Goal: Task Accomplishment & Management: Manage account settings

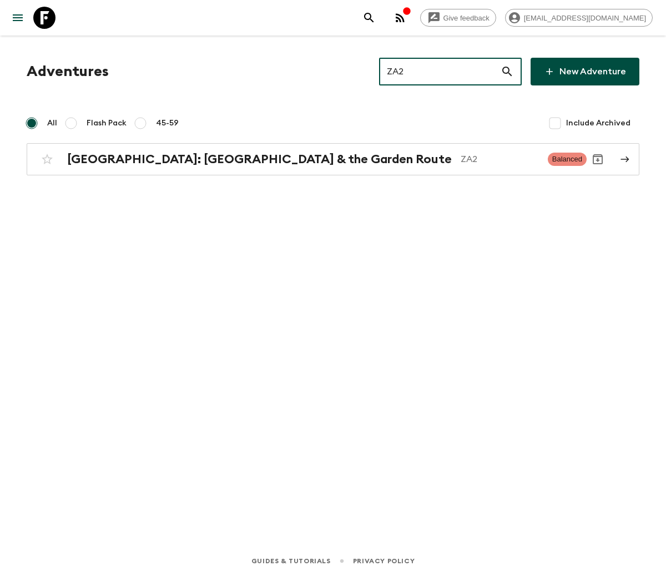
type input "ZA2"
click at [196, 158] on h2 "[GEOGRAPHIC_DATA]: [GEOGRAPHIC_DATA] & the Garden Route" at bounding box center [259, 159] width 384 height 14
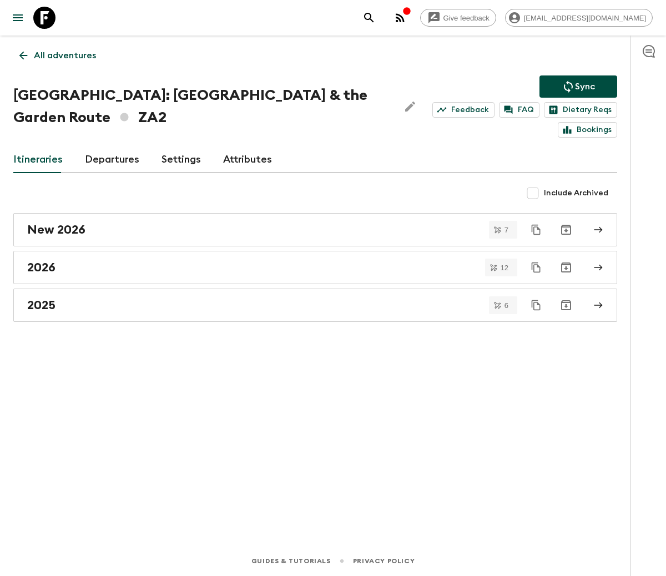
click at [108, 158] on link "Departures" at bounding box center [112, 159] width 54 height 27
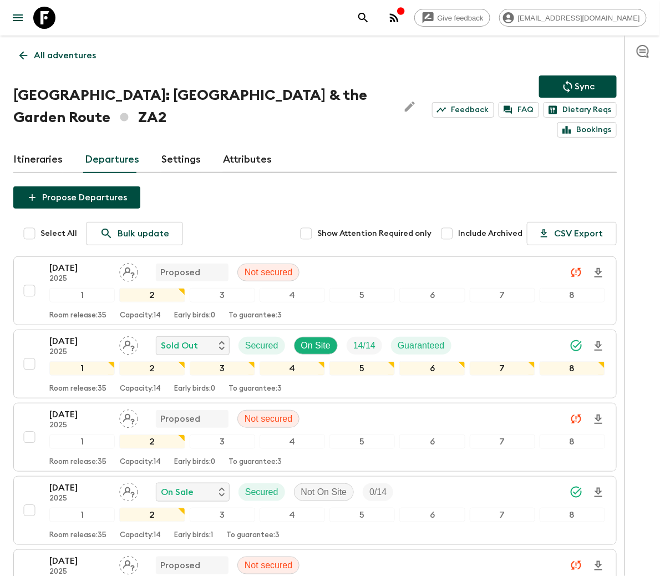
click at [28, 513] on input "checkbox" at bounding box center [29, 510] width 22 height 22
checkbox input "true"
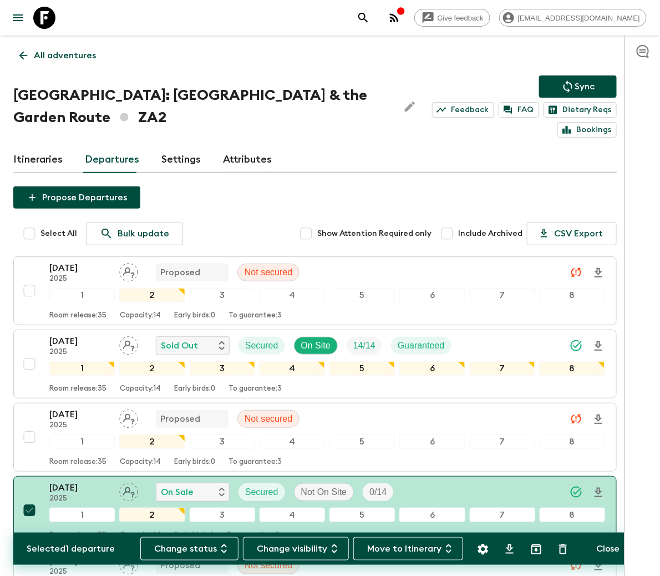
click at [193, 547] on button "Change status" at bounding box center [189, 548] width 98 height 23
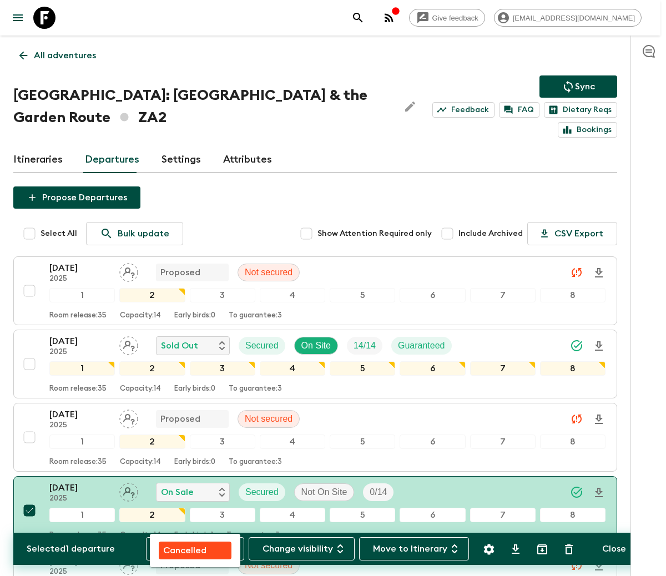
click at [194, 547] on p "Cancelled" at bounding box center [184, 550] width 43 height 13
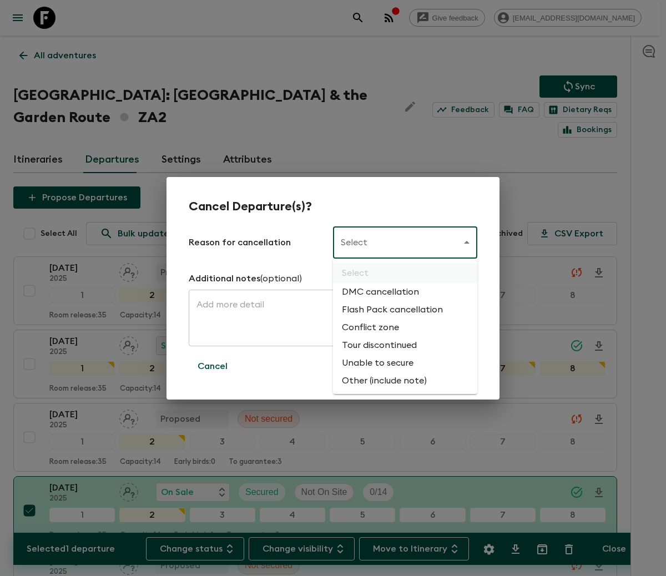
click at [390, 308] on li "Flash Pack cancellation" at bounding box center [405, 310] width 144 height 18
type input "FLASHPACK_CANCELLATION"
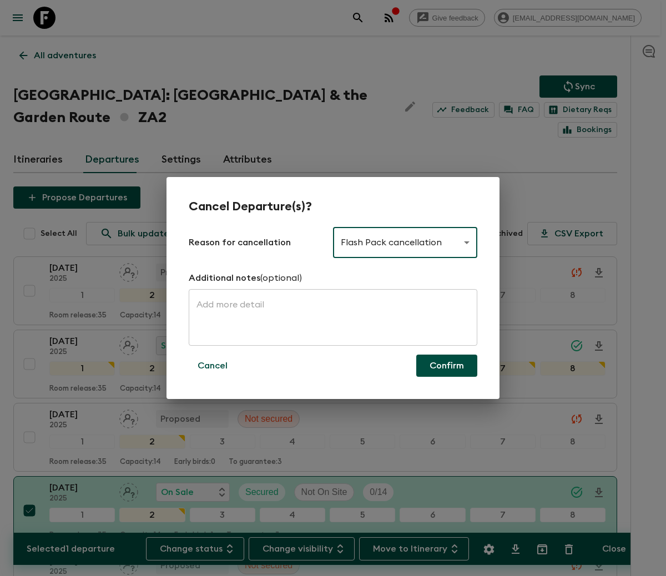
click at [446, 364] on button "Confirm" at bounding box center [446, 366] width 61 height 22
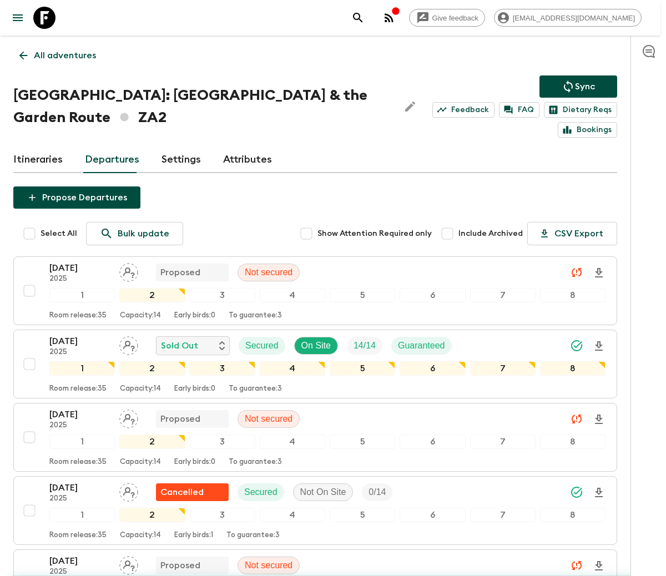
checkbox input "false"
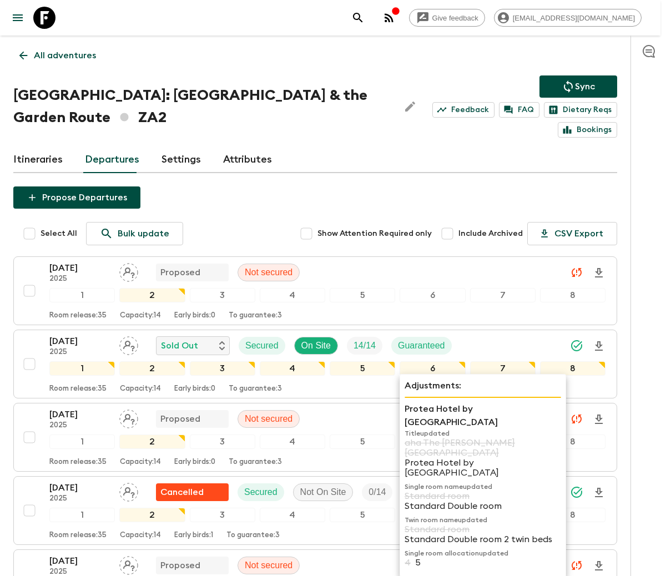
click at [64, 54] on p "All adventures" at bounding box center [65, 55] width 62 height 13
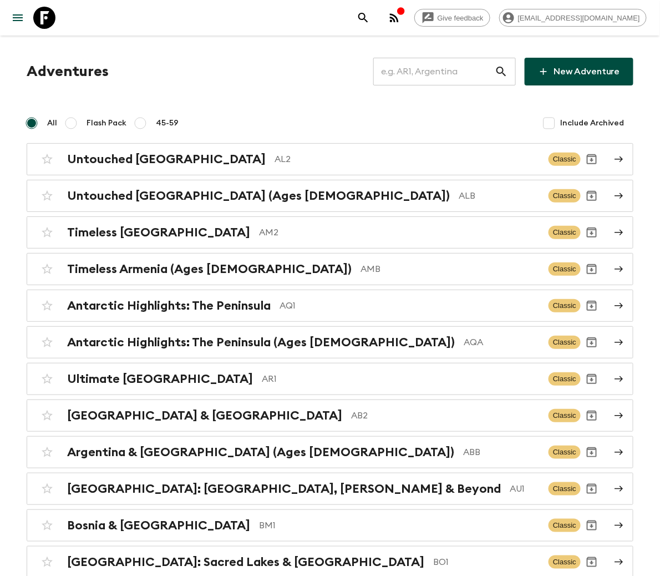
click at [450, 70] on input "text" at bounding box center [433, 71] width 121 height 31
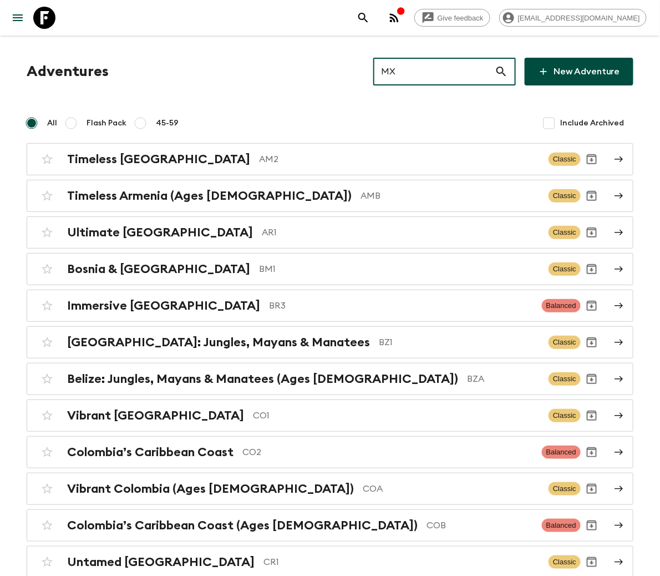
type input "MXD"
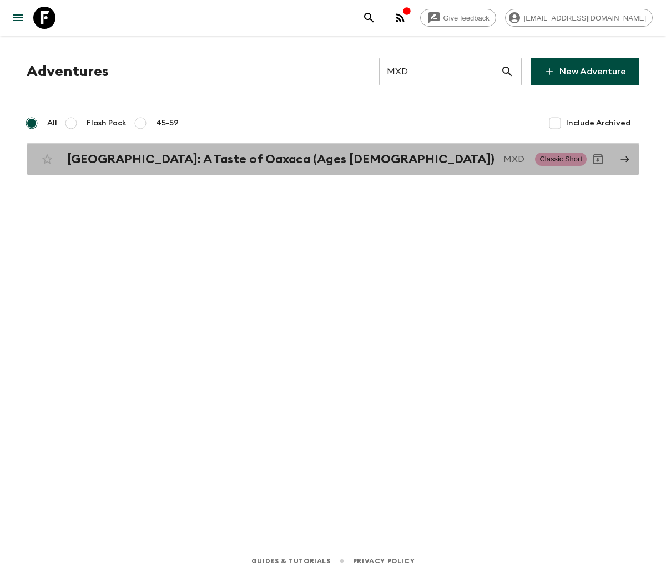
click at [181, 158] on h2 "[GEOGRAPHIC_DATA]: A Taste of Oaxaca (Ages [DEMOGRAPHIC_DATA])" at bounding box center [280, 159] width 427 height 14
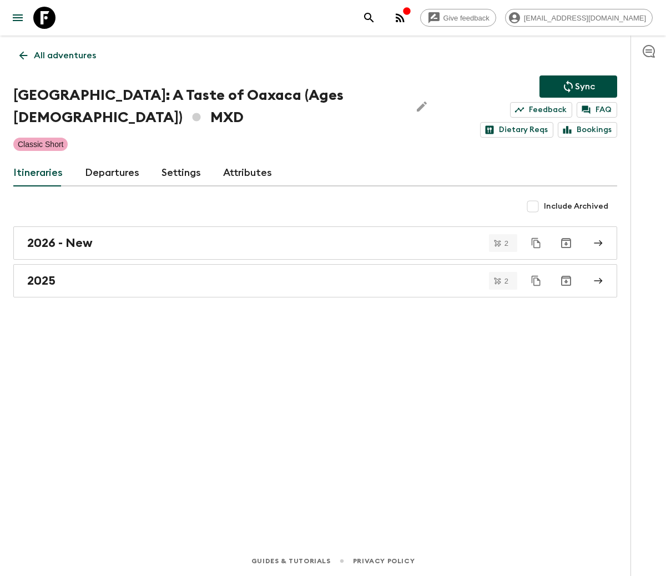
click at [108, 171] on link "Departures" at bounding box center [112, 173] width 54 height 27
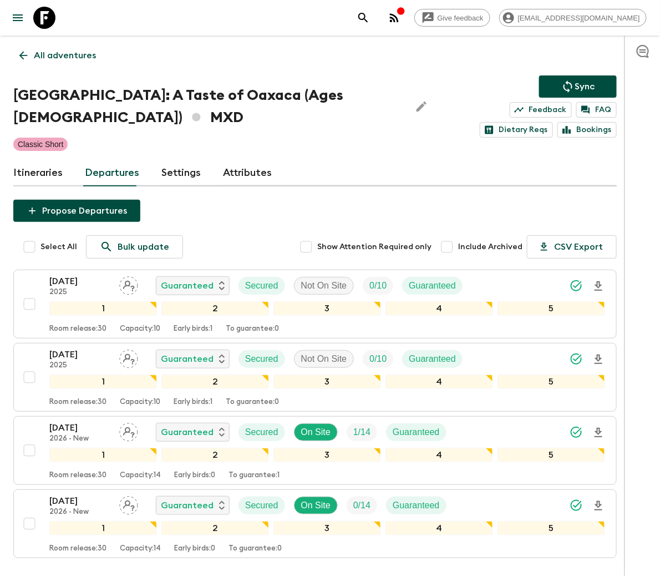
click at [28, 291] on div "[DATE] 2025 Guaranteed Secured Not On Site 0 / 10 Guaranteed 1 2 3 4 5 Room rel…" at bounding box center [311, 304] width 587 height 59
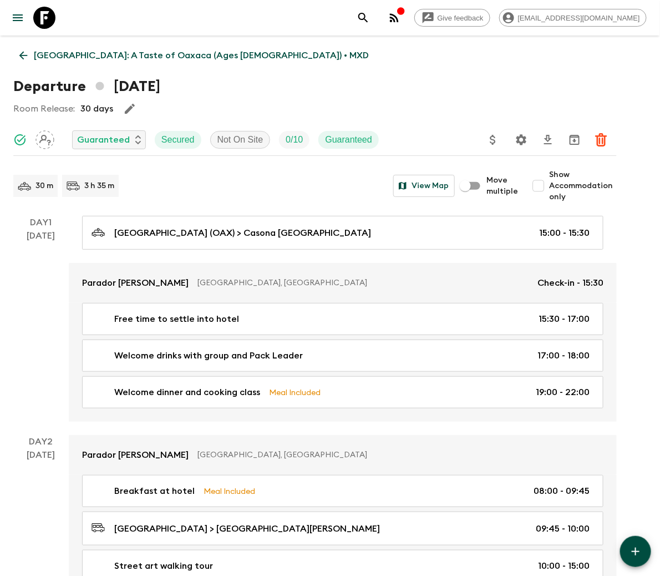
click at [23, 54] on icon at bounding box center [23, 55] width 12 height 12
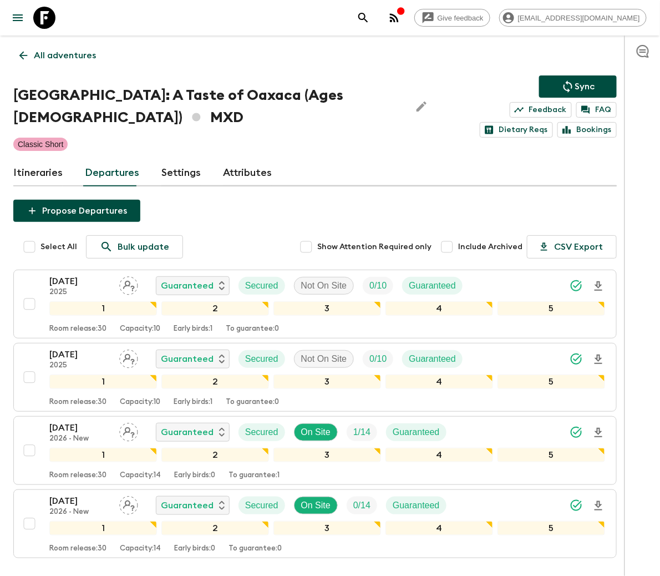
click at [28, 285] on div "[DATE] 2025 Guaranteed Secured Not On Site 0 / 10 Guaranteed 1 2 3 4 5 Room rel…" at bounding box center [311, 304] width 587 height 59
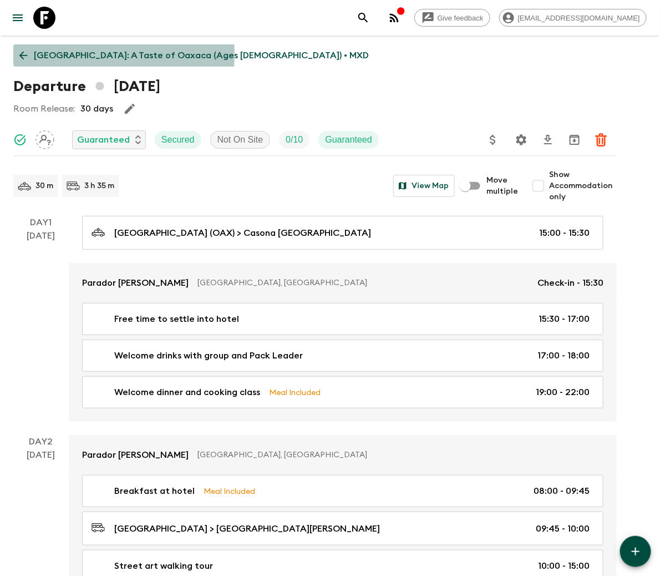
click at [23, 54] on icon at bounding box center [23, 55] width 12 height 12
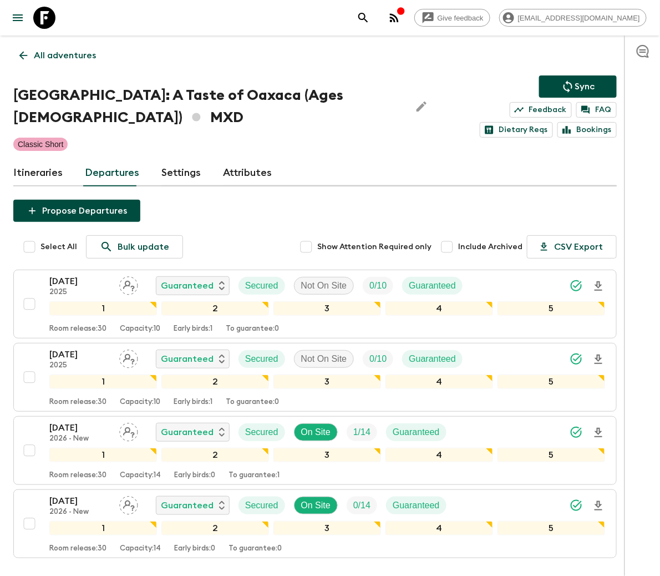
click at [28, 303] on input "checkbox" at bounding box center [29, 304] width 22 height 22
checkbox input "true"
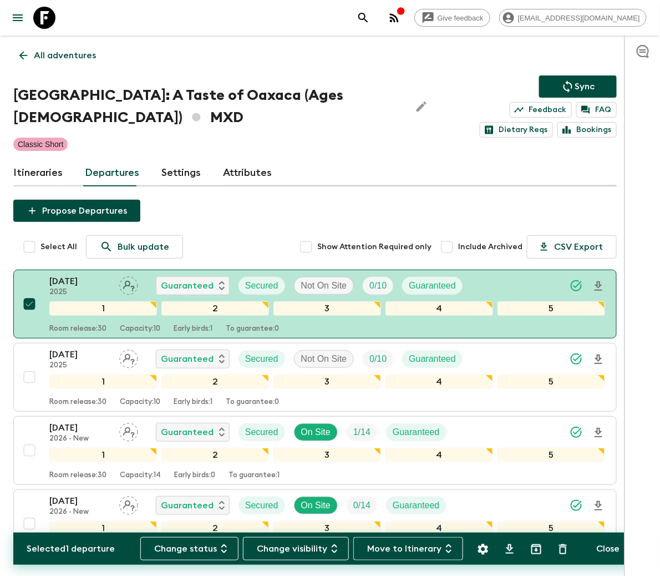
click at [189, 547] on button "Change status" at bounding box center [189, 548] width 98 height 23
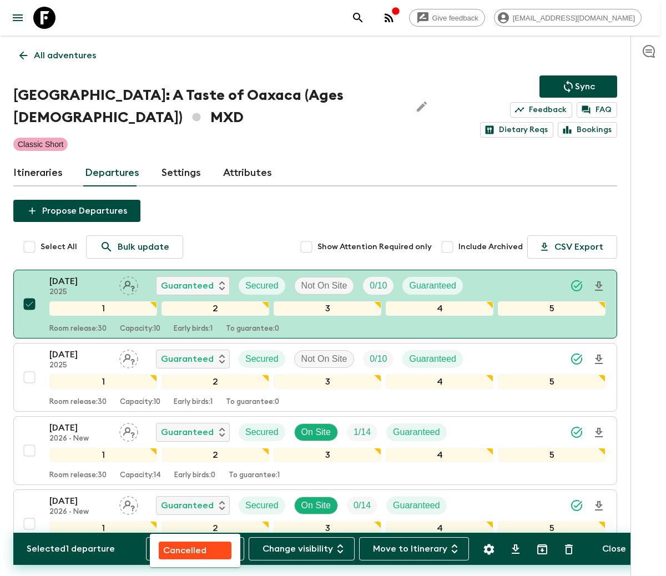
click at [184, 547] on p "Cancelled" at bounding box center [184, 550] width 43 height 13
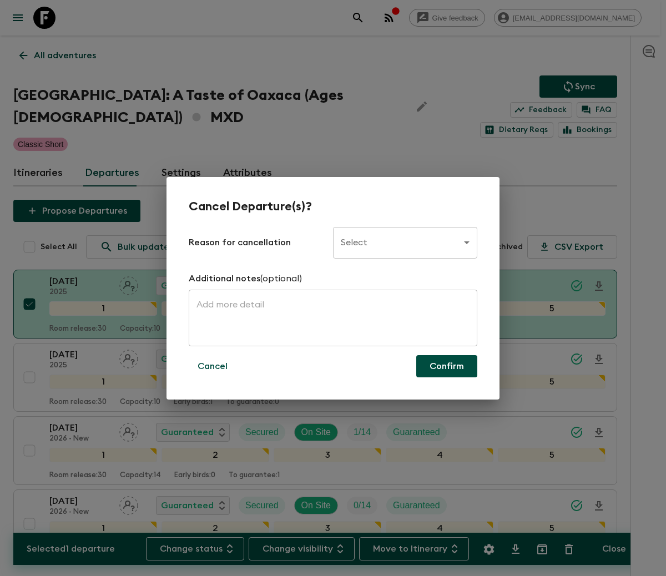
click at [404, 241] on body "Give feedback [EMAIL_ADDRESS][DOMAIN_NAME] All adventures Mexico: A Taste of Oa…" at bounding box center [333, 329] width 666 height 659
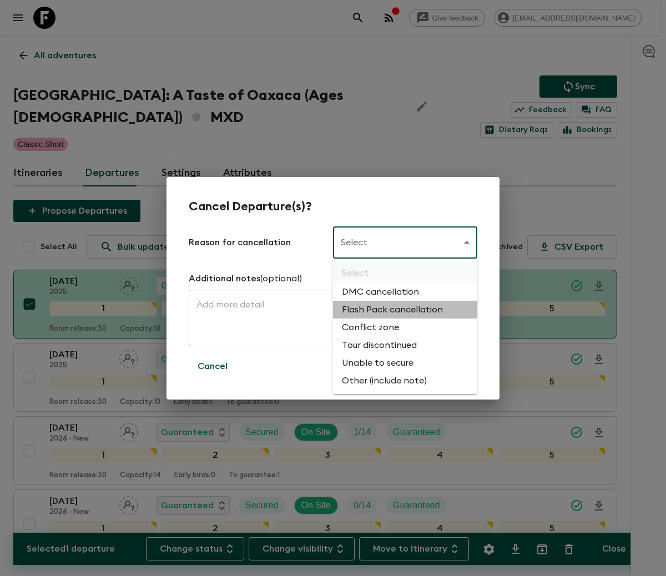
click at [390, 308] on li "Flash Pack cancellation" at bounding box center [405, 310] width 144 height 18
type input "FLASHPACK_CANCELLATION"
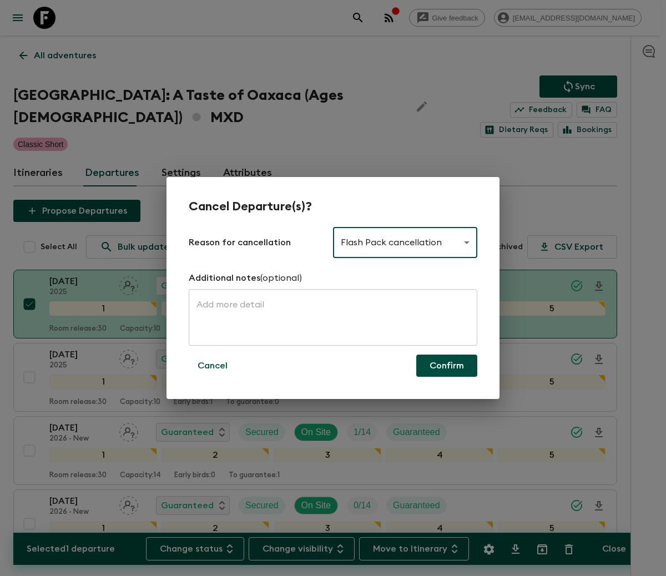
click at [446, 364] on button "Confirm" at bounding box center [446, 366] width 61 height 22
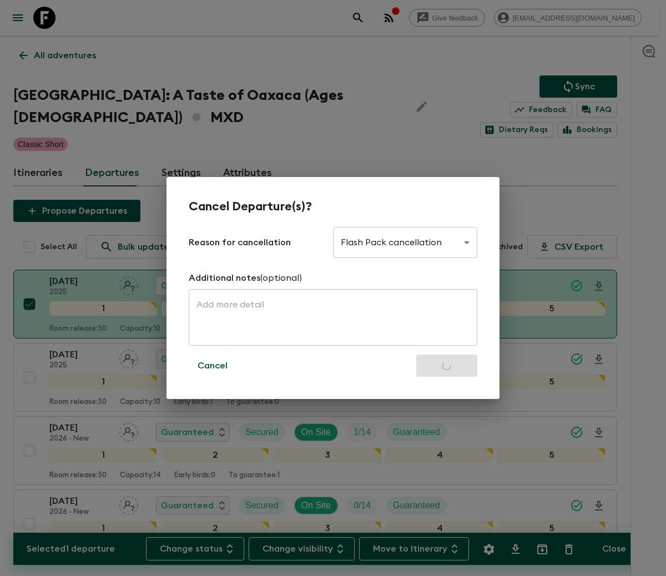
checkbox input "false"
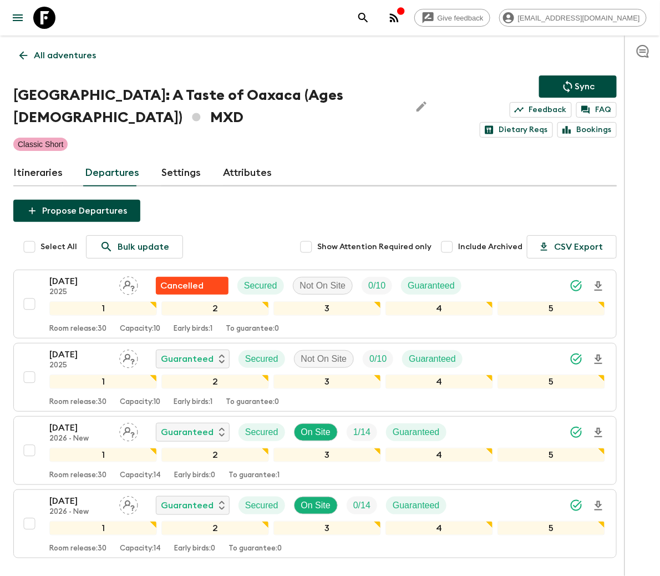
click at [64, 54] on p "All adventures" at bounding box center [65, 55] width 62 height 13
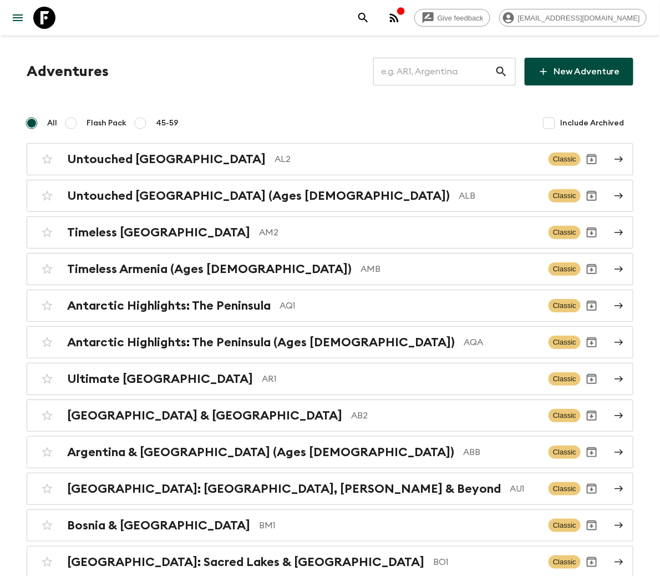
click at [450, 70] on input "text" at bounding box center [433, 71] width 121 height 31
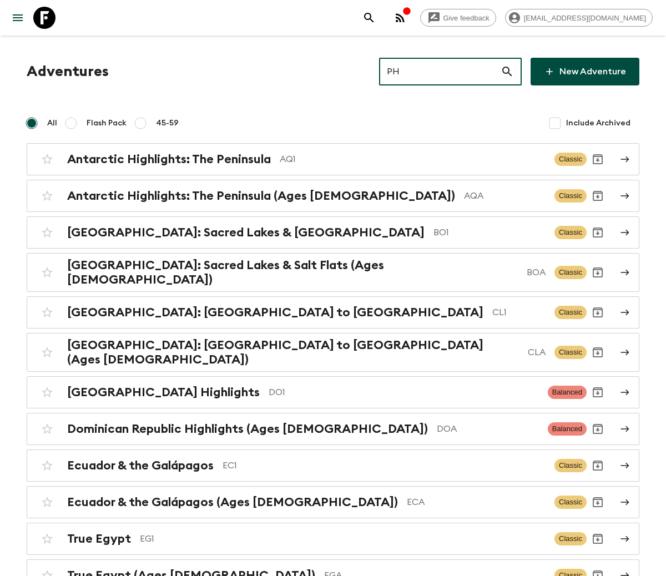
type input "PH1"
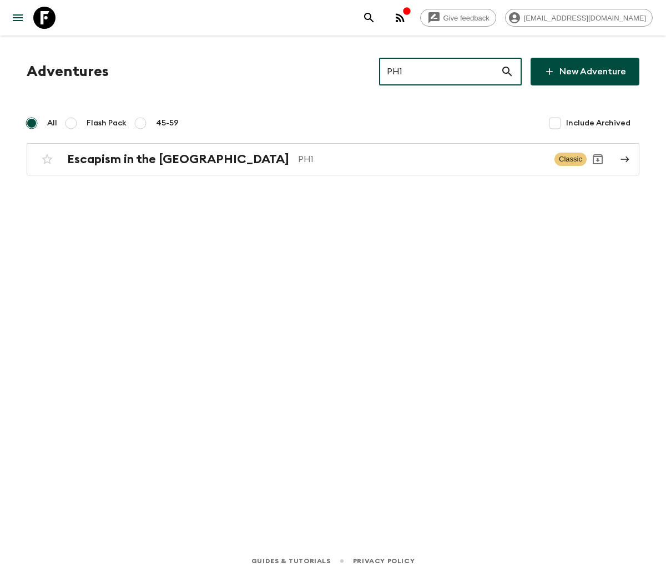
click at [144, 158] on h2 "Escapism in the [GEOGRAPHIC_DATA]" at bounding box center [178, 159] width 222 height 14
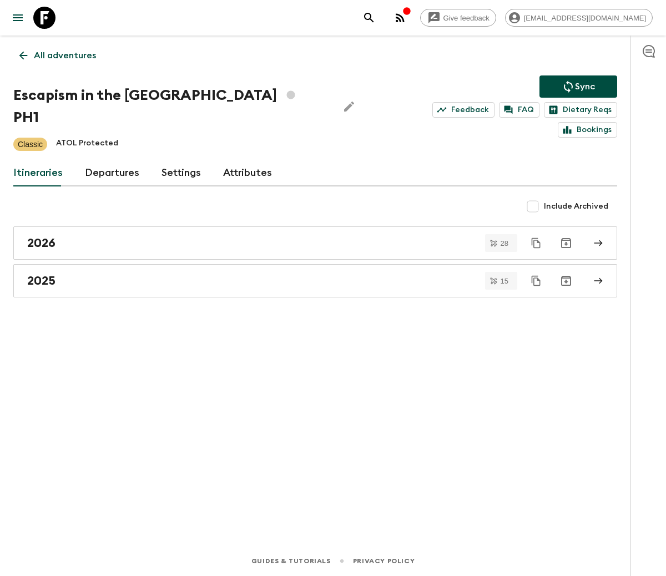
click at [108, 160] on link "Departures" at bounding box center [112, 173] width 54 height 27
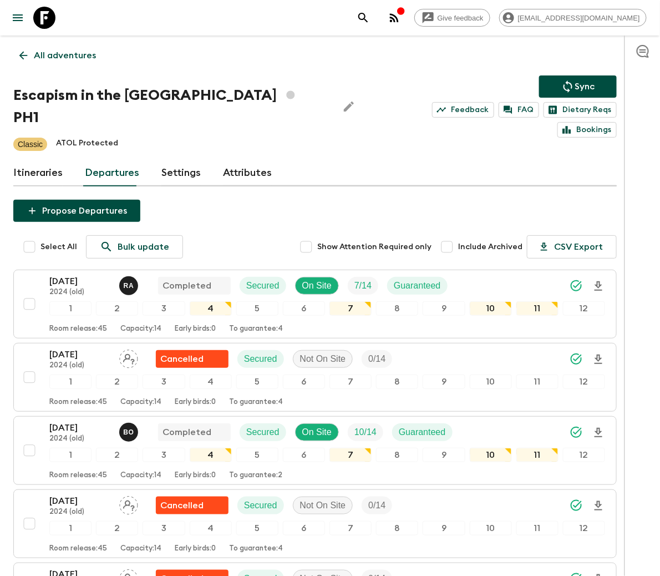
scroll to position [1516, 0]
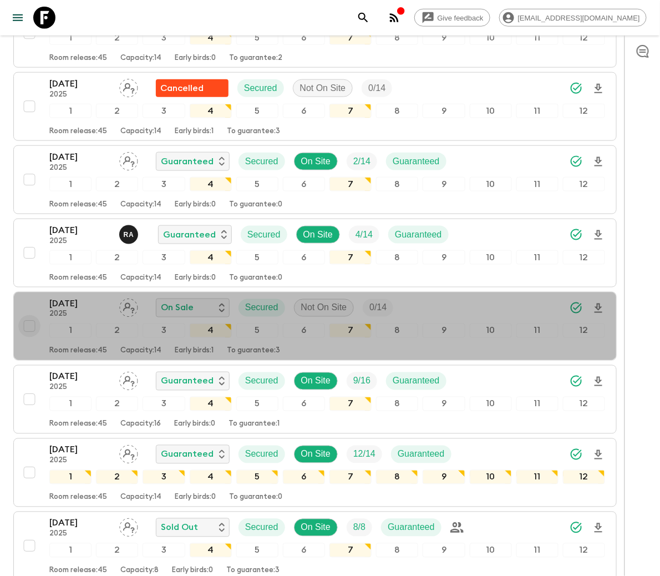
click at [28, 315] on input "checkbox" at bounding box center [29, 326] width 22 height 22
checkbox input "true"
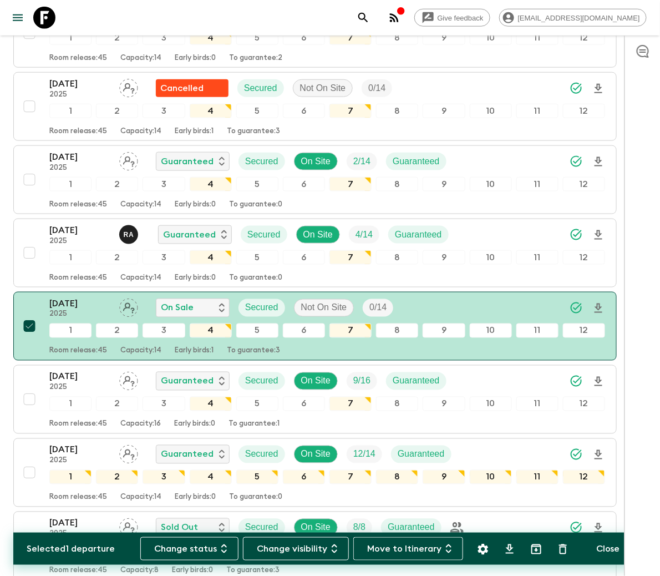
click at [193, 547] on button "Change status" at bounding box center [189, 548] width 98 height 23
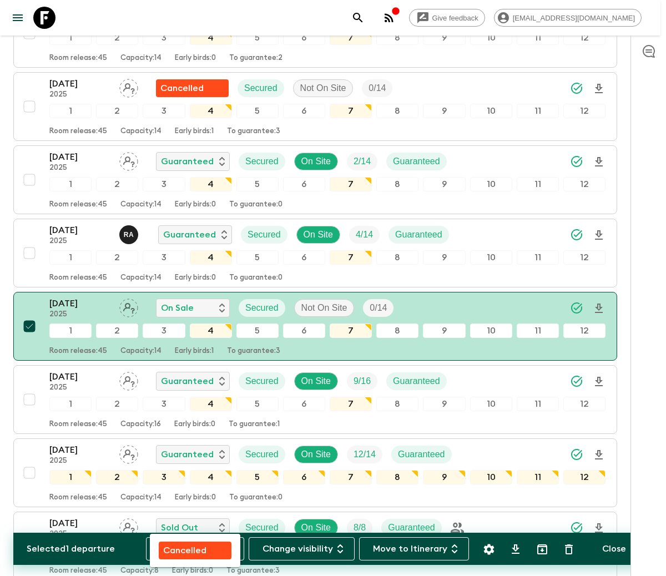
click at [194, 547] on p "Cancelled" at bounding box center [184, 550] width 43 height 13
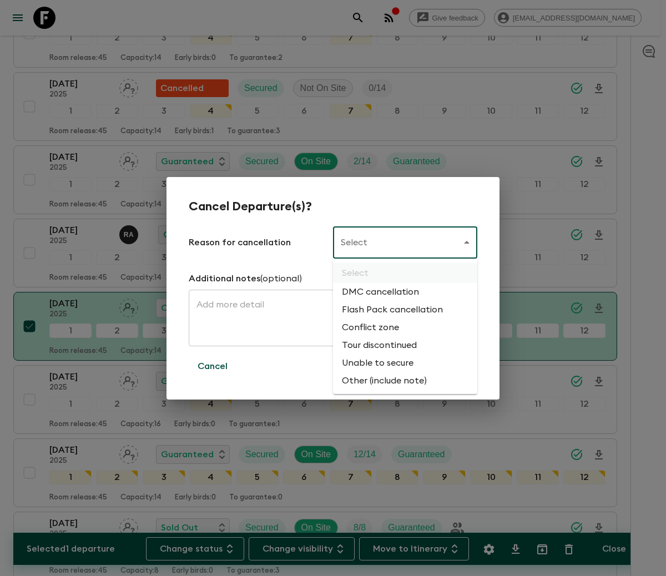
click at [390, 308] on li "Flash Pack cancellation" at bounding box center [405, 310] width 144 height 18
type input "FLASHPACK_CANCELLATION"
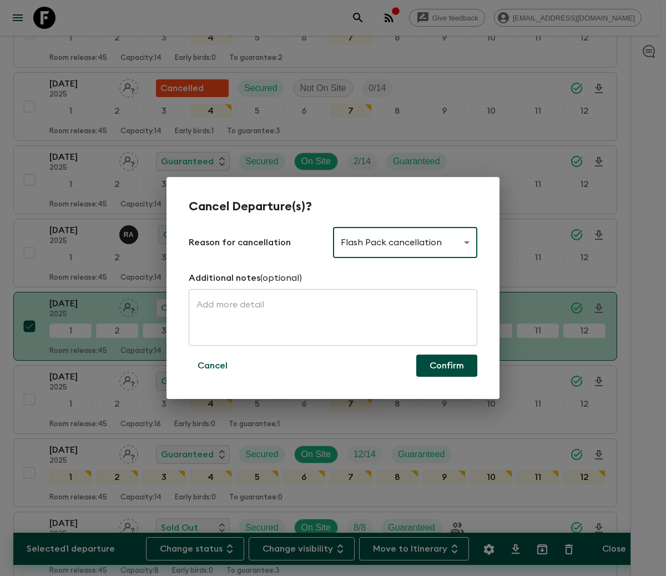
click at [446, 364] on button "Confirm" at bounding box center [446, 366] width 61 height 22
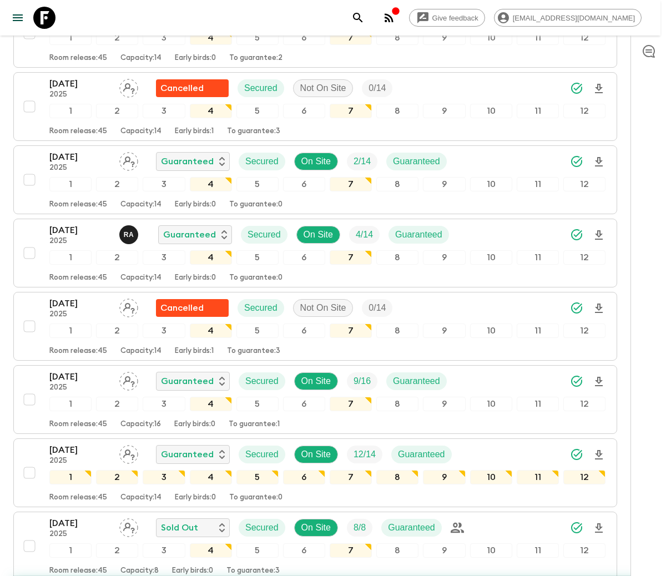
checkbox input "false"
